Goal: Book appointment/travel/reservation

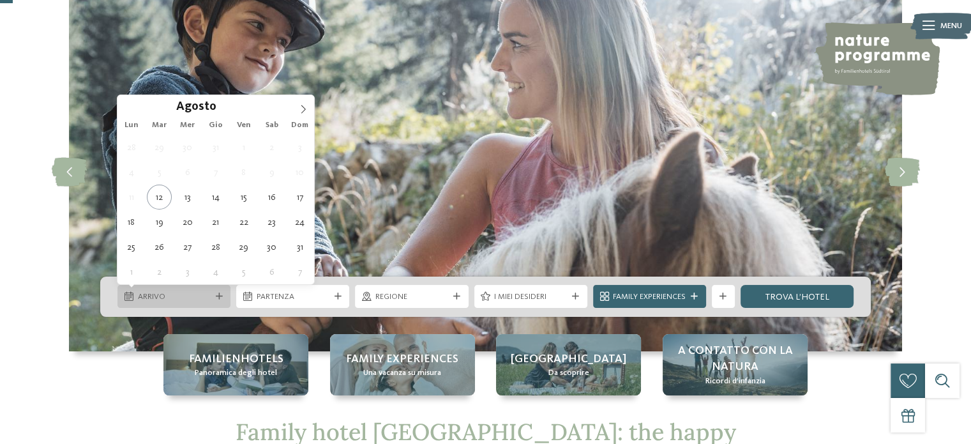
click at [204, 299] on span "Arrivo" at bounding box center [174, 296] width 73 height 11
click at [304, 105] on icon at bounding box center [303, 109] width 9 height 9
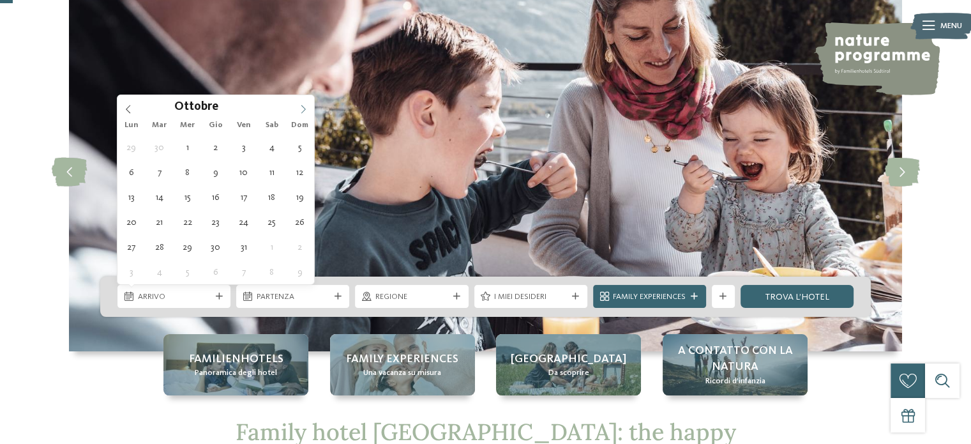
click at [304, 105] on icon at bounding box center [303, 109] width 9 height 9
type div "[DATE]"
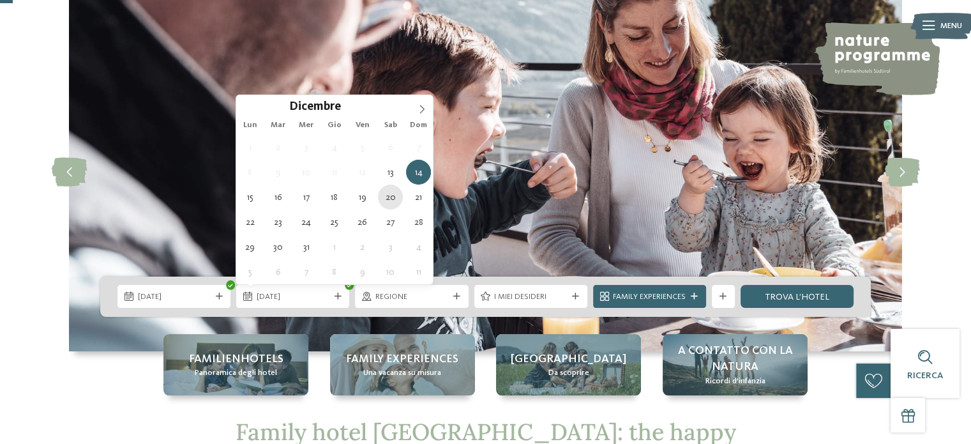
type div "[DATE]"
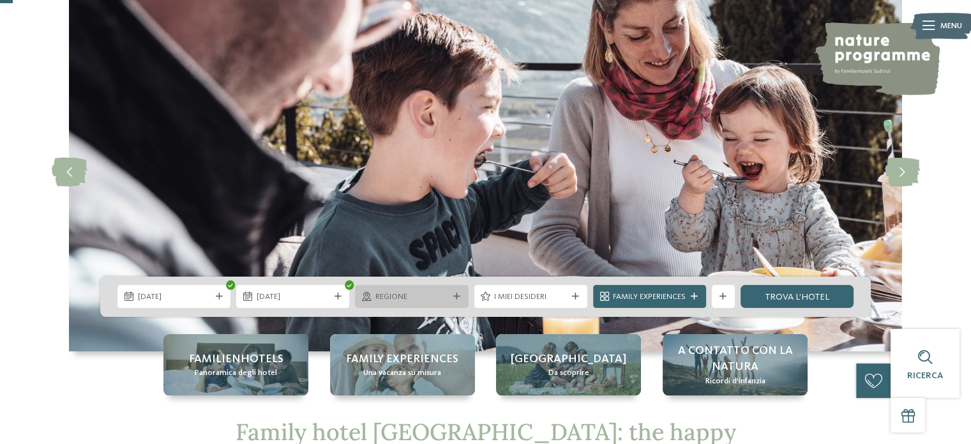
click at [402, 300] on span "Regione" at bounding box center [411, 296] width 73 height 11
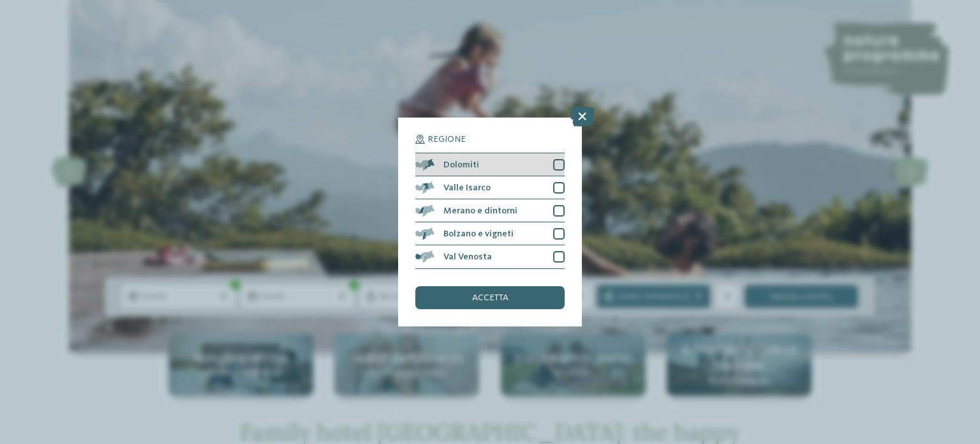
click at [557, 161] on div at bounding box center [558, 164] width 11 height 11
click at [502, 297] on span "accetta" at bounding box center [490, 297] width 36 height 9
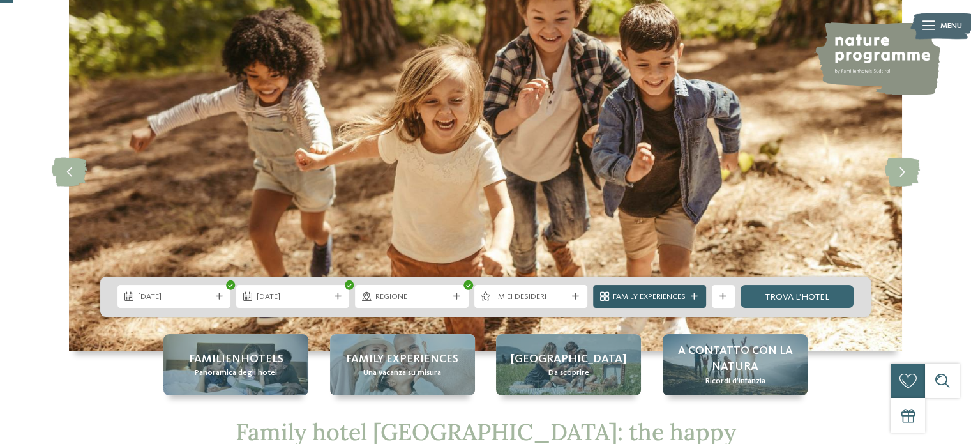
click at [691, 297] on icon at bounding box center [694, 296] width 7 height 7
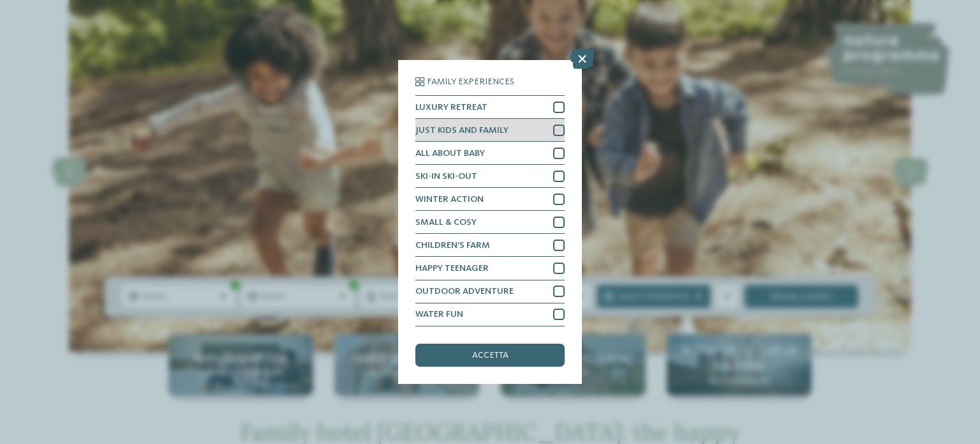
click at [538, 128] on div "JUST KIDS AND FAMILY" at bounding box center [489, 130] width 149 height 23
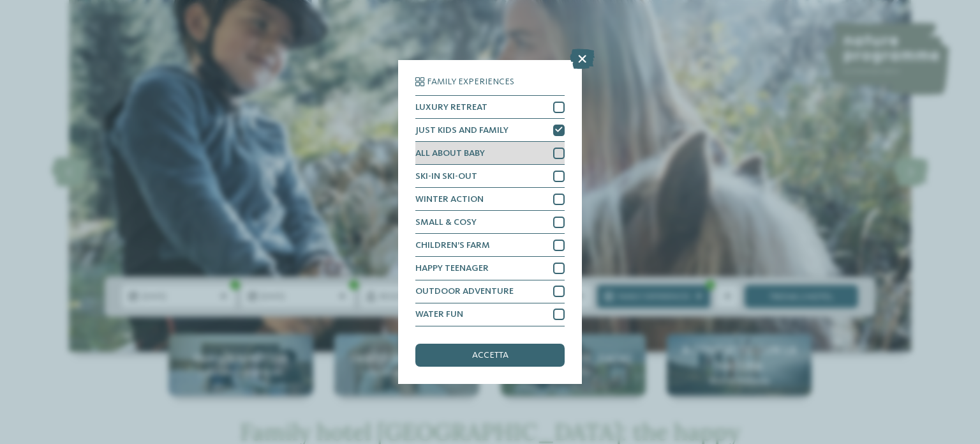
click at [534, 156] on div "ALL ABOUT BABY" at bounding box center [489, 153] width 149 height 23
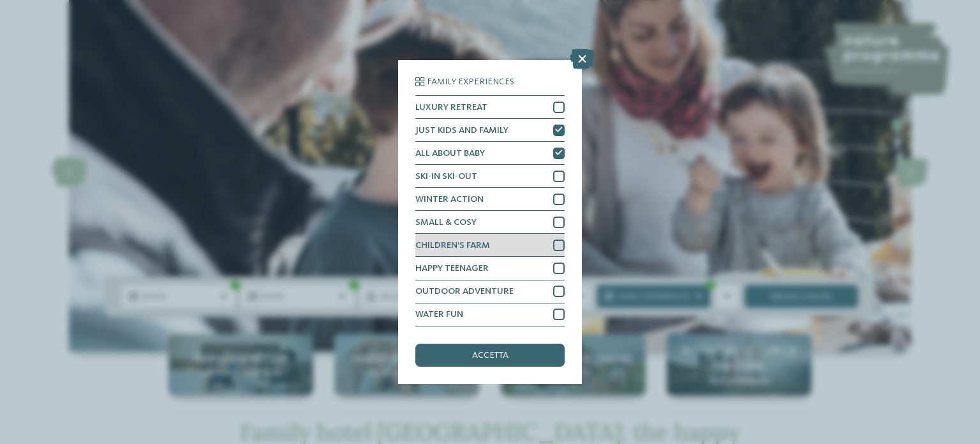
click at [555, 243] on div at bounding box center [558, 244] width 11 height 11
click at [519, 349] on div "accetta" at bounding box center [489, 354] width 149 height 23
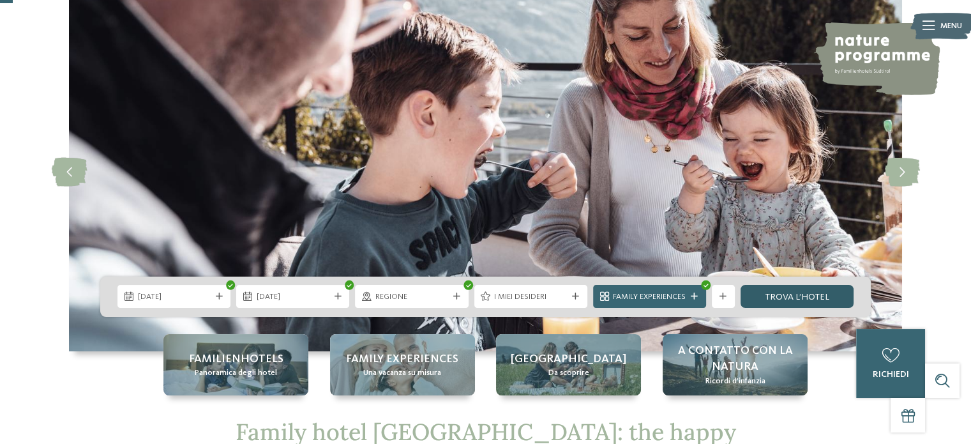
click at [794, 288] on link "trova l’hotel" at bounding box center [796, 296] width 113 height 23
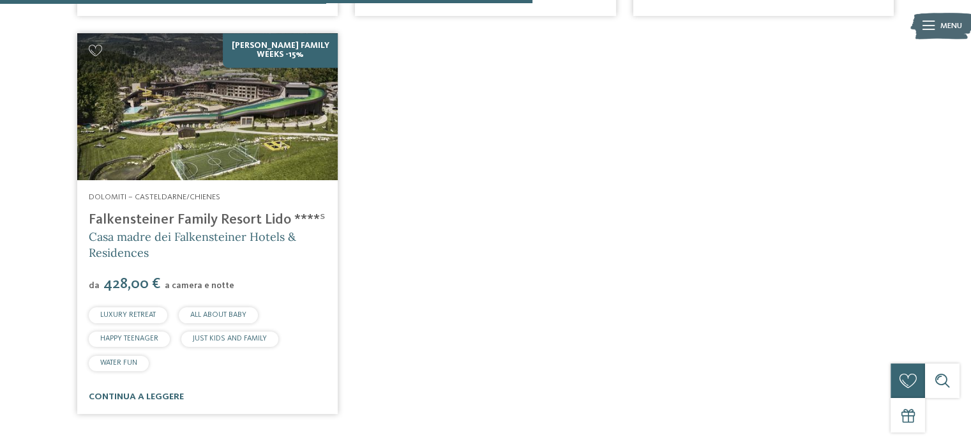
scroll to position [816, 0]
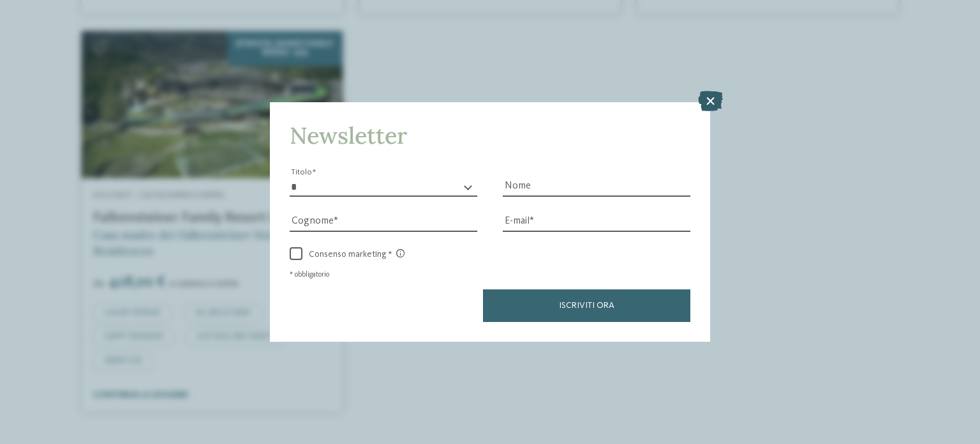
click at [710, 107] on icon at bounding box center [710, 101] width 25 height 20
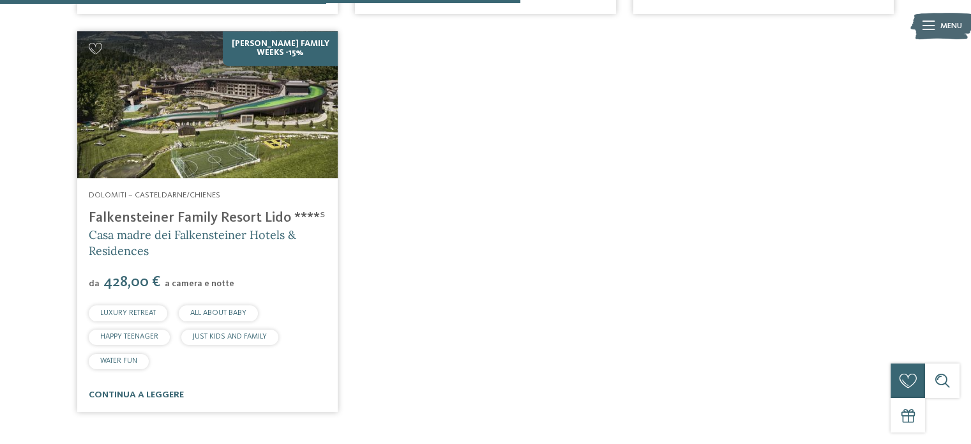
scroll to position [433, 0]
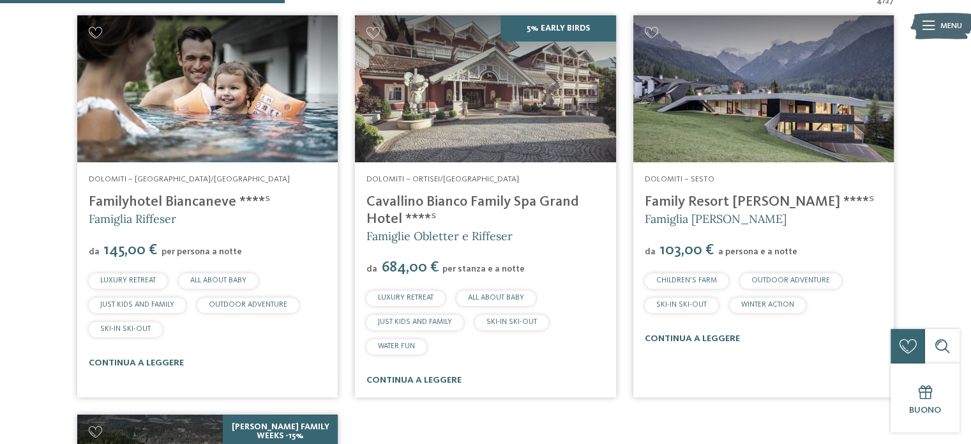
click at [228, 197] on link "Familyhotel Biancaneve ****ˢ" at bounding box center [180, 202] width 182 height 14
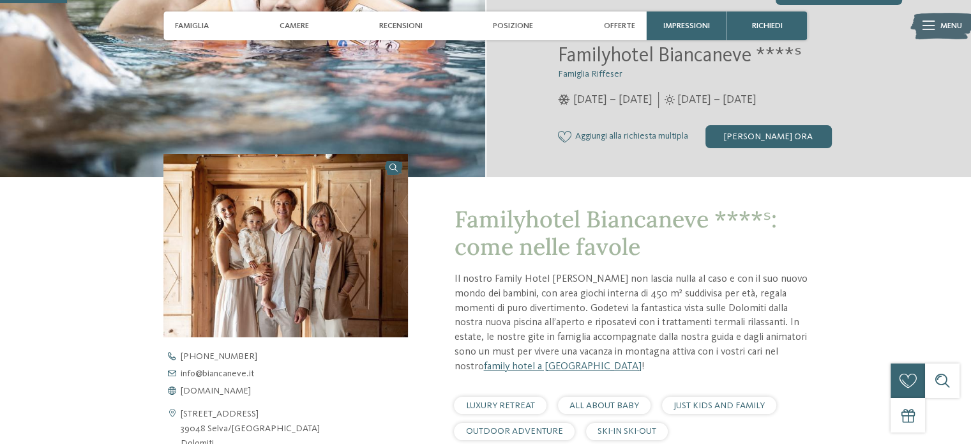
scroll to position [255, 0]
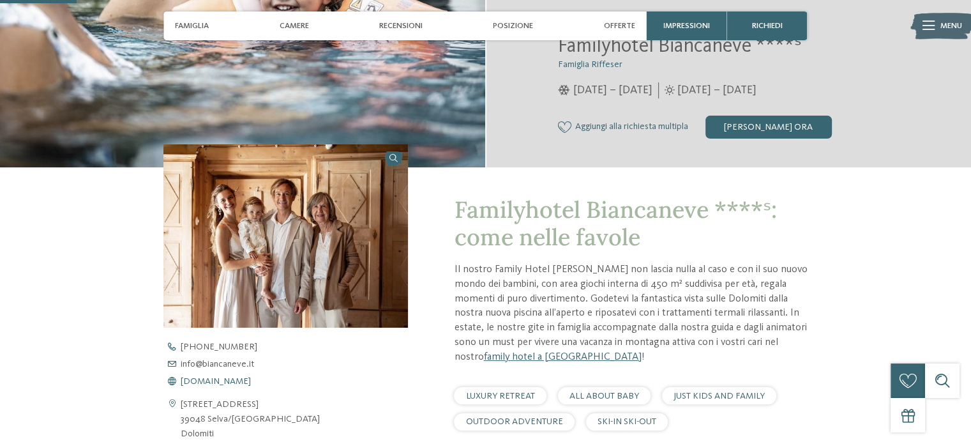
click at [230, 377] on span "www.biancaneve.it" at bounding box center [216, 381] width 70 height 9
